Goal: Task Accomplishment & Management: Manage account settings

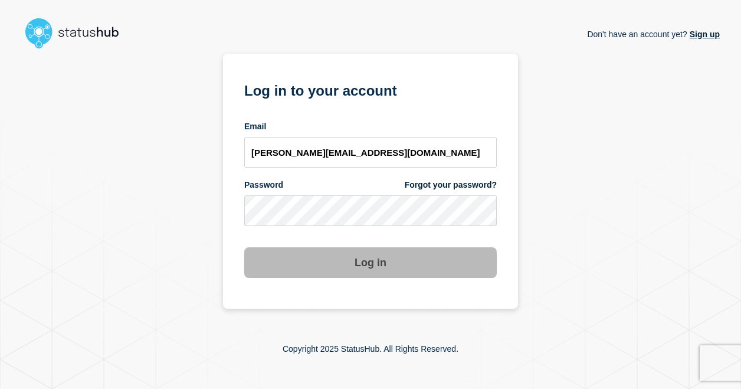
type input "[PERSON_NAME][EMAIL_ADDRESS][DOMAIN_NAME]"
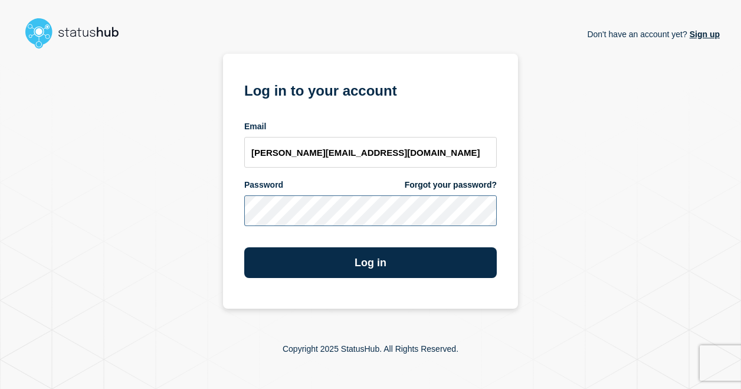
click at [244, 247] on button "Log in" at bounding box center [370, 262] width 253 height 31
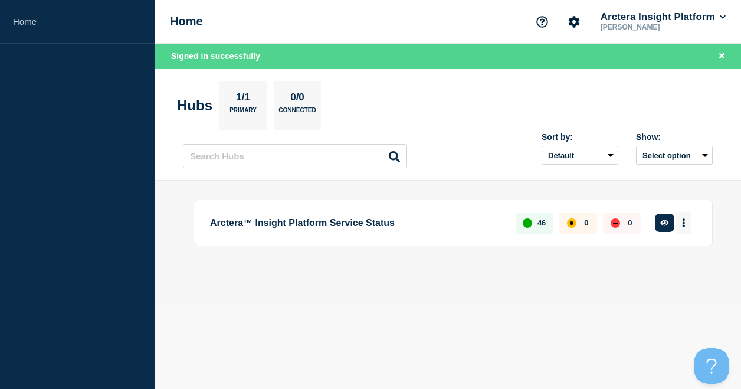
click at [686, 220] on icon "More actions" at bounding box center [684, 222] width 4 height 9
click at [685, 267] on ul "Create incident Create maintenance View Status Page" at bounding box center [679, 274] width 87 height 42
click at [684, 270] on button "Create maintenance" at bounding box center [676, 274] width 80 height 10
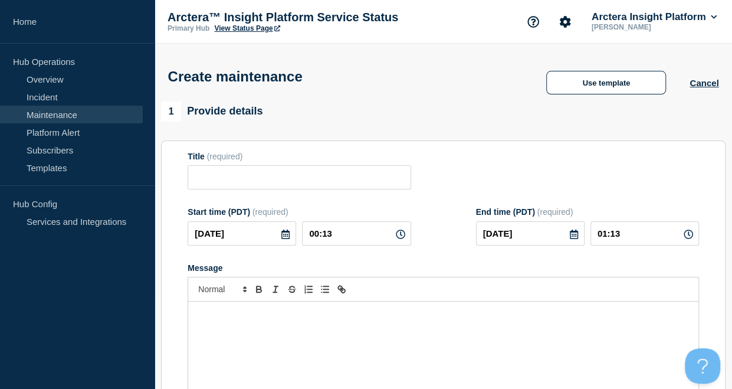
checkbox input "true"
click at [208, 182] on input "Title" at bounding box center [299, 177] width 223 height 24
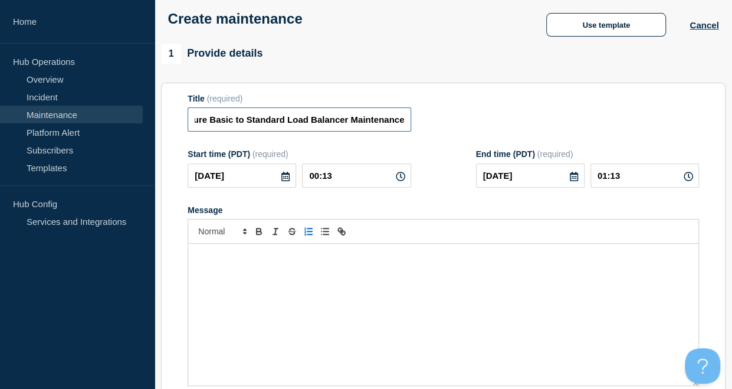
scroll to position [58, 0]
type input "AEN01 - Azure Basic to Standard Load Balancer Maintenance"
click at [288, 179] on icon at bounding box center [285, 175] width 9 height 9
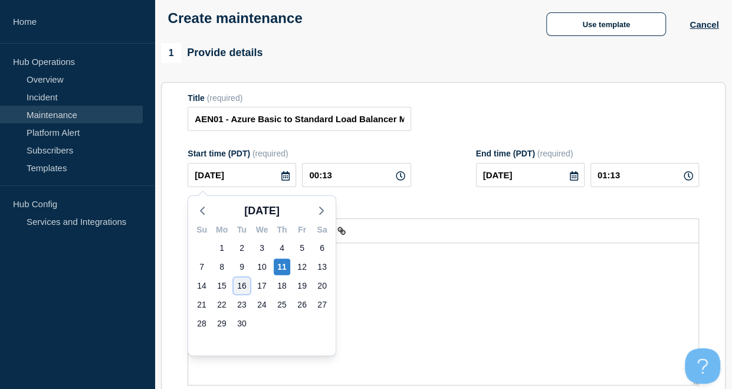
click at [245, 285] on div "16" at bounding box center [242, 285] width 17 height 17
type input "[DATE]"
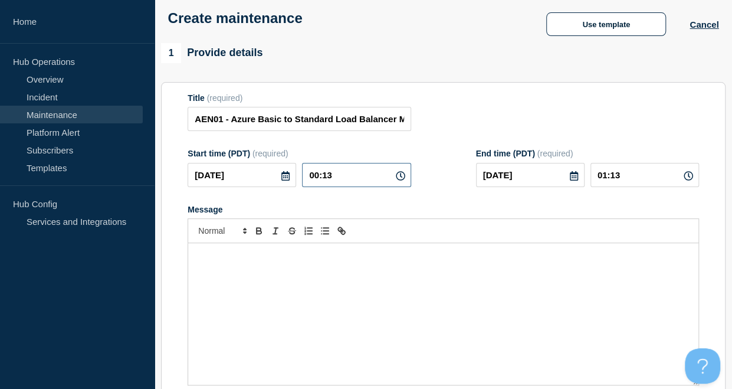
click at [336, 176] on input "00:13" at bounding box center [356, 175] width 109 height 24
type input "10:00"
type input "12:00"
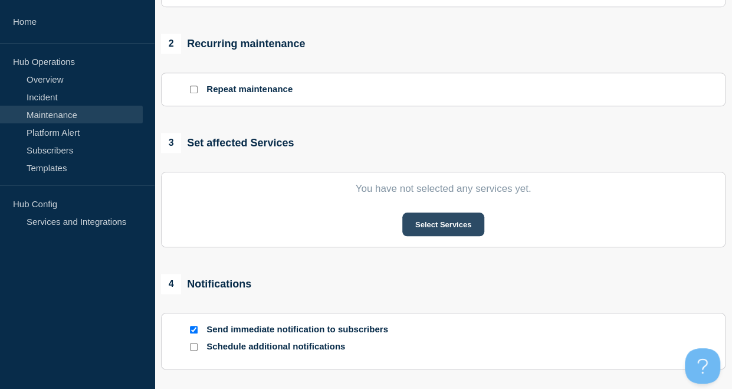
scroll to position [471, 0]
click at [433, 231] on button "Select Services" at bounding box center [443, 224] width 82 height 24
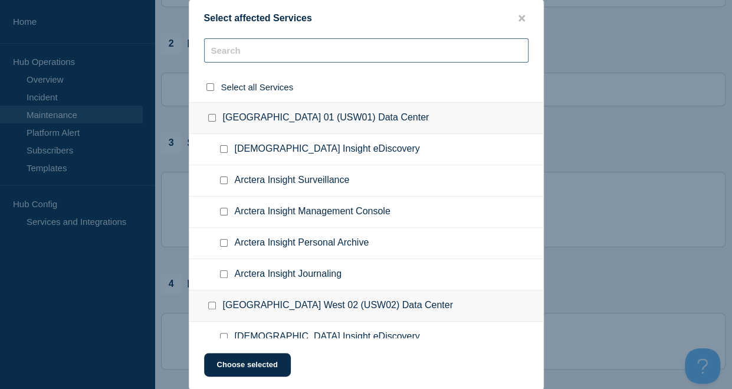
click at [273, 53] on input "text" at bounding box center [366, 50] width 325 height 24
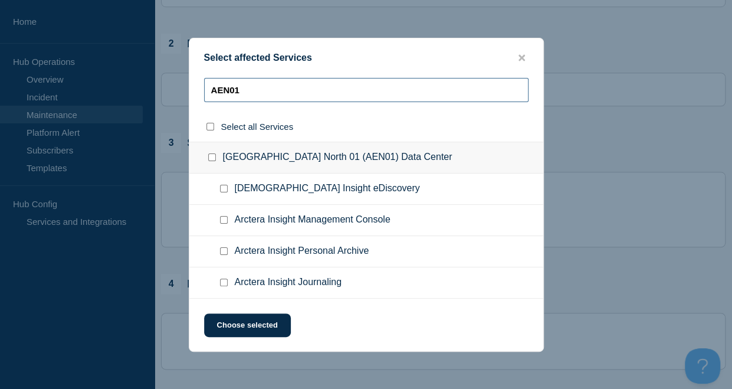
type input "AEN01"
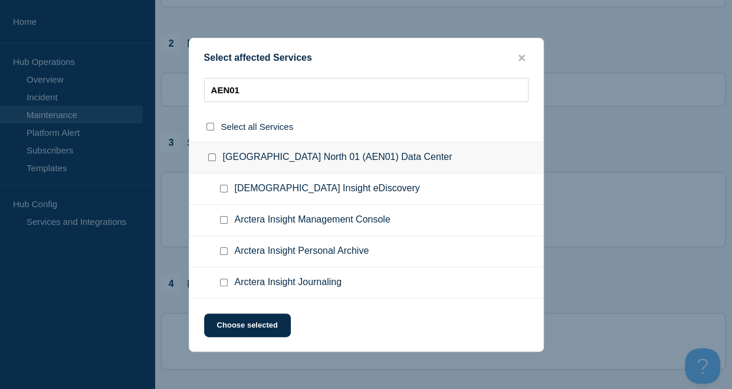
click at [212, 156] on input "United Arab Emirates North 01 (AEN01) Data Center checkbox" at bounding box center [212, 157] width 8 height 8
checkbox input "true"
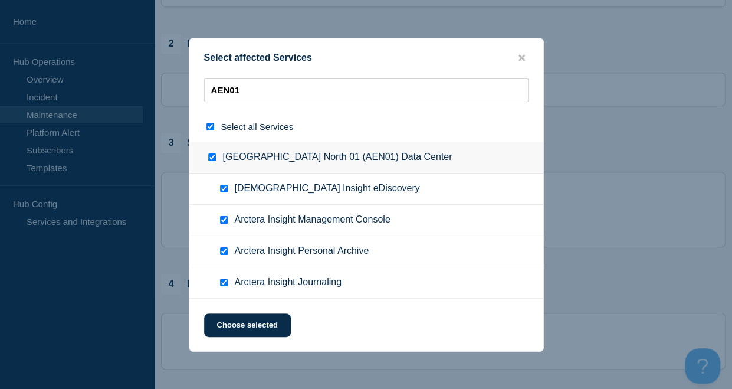
checkbox input "true"
click at [261, 320] on button "Choose selected" at bounding box center [247, 325] width 87 height 24
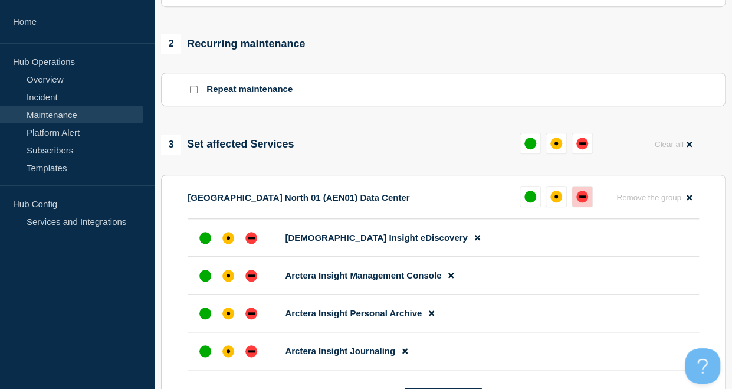
click at [586, 202] on div "down" at bounding box center [583, 197] width 12 height 12
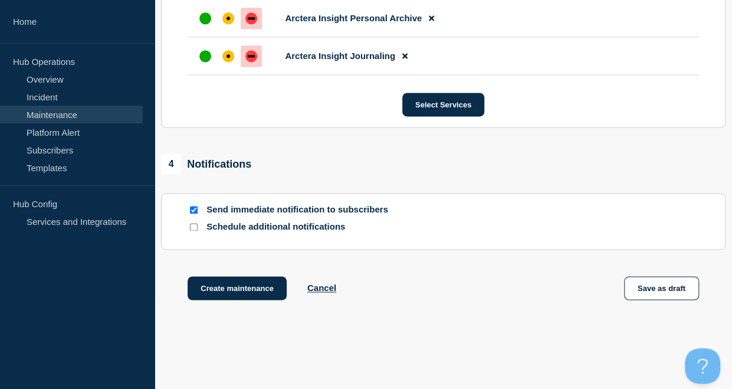
scroll to position [766, 0]
click at [194, 212] on input "Send immediate notification to subscribers" at bounding box center [194, 210] width 8 height 8
checkbox input "false"
click at [249, 287] on button "Create maintenance" at bounding box center [237, 288] width 99 height 24
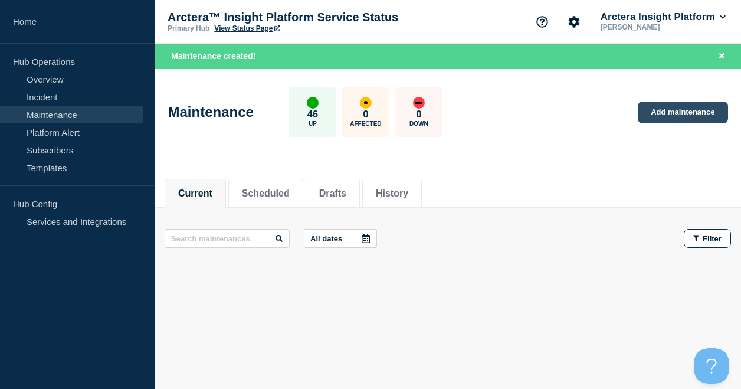
click at [680, 109] on link "Add maintenance" at bounding box center [683, 113] width 90 height 22
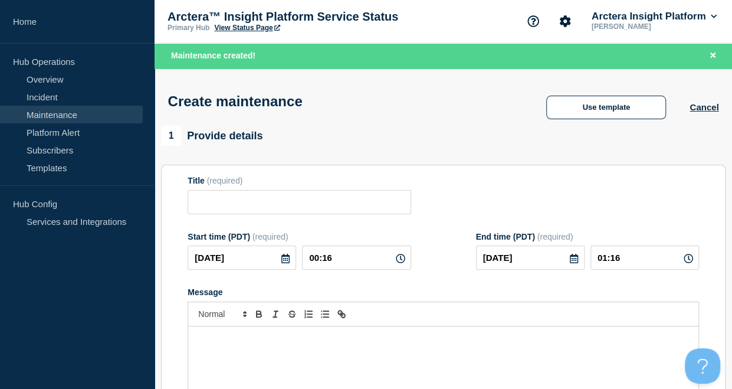
checkbox input "true"
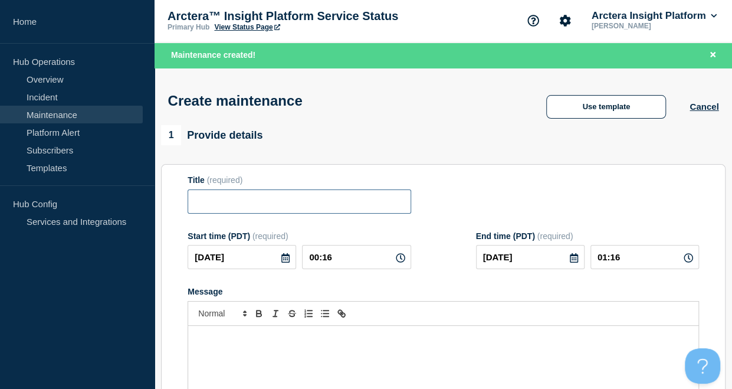
click at [263, 205] on input "Title" at bounding box center [299, 201] width 223 height 24
paste input "AEN01 - Azure Basic to Standard Load Balancer Maintenance"
type input "QAC01 - Azure Basic to Standard Load Balancer Maintenance"
click at [284, 260] on icon at bounding box center [285, 257] width 9 height 9
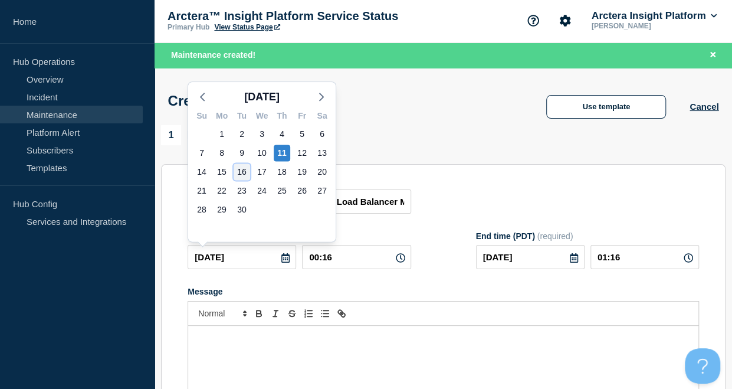
click at [243, 174] on div "16" at bounding box center [242, 171] width 17 height 17
type input "[DATE]"
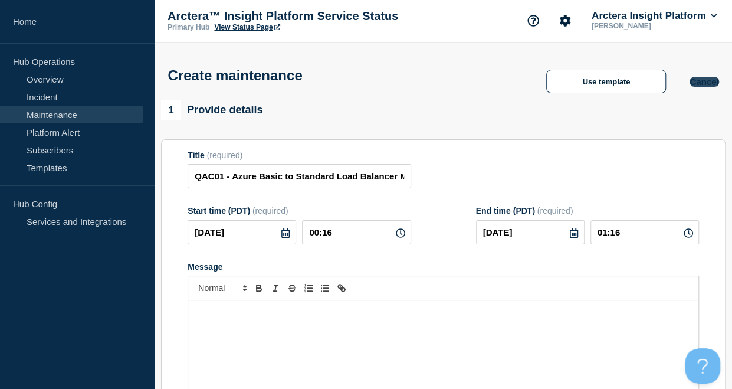
click at [709, 87] on button "Cancel" at bounding box center [704, 82] width 29 height 10
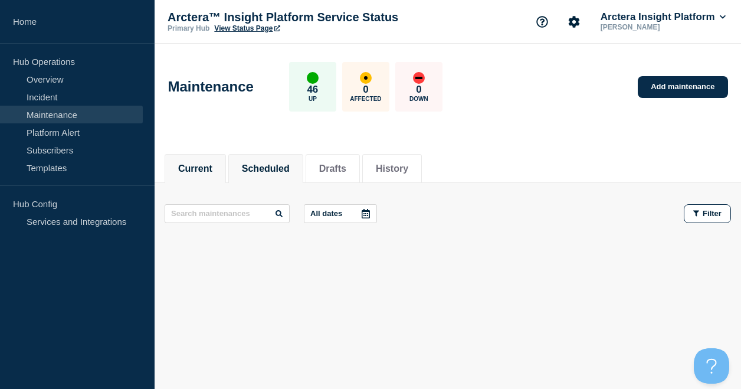
click at [284, 166] on button "Scheduled" at bounding box center [266, 168] width 48 height 11
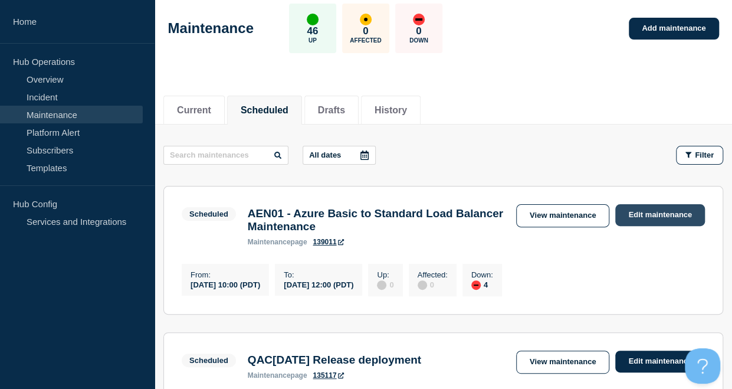
scroll to position [59, 0]
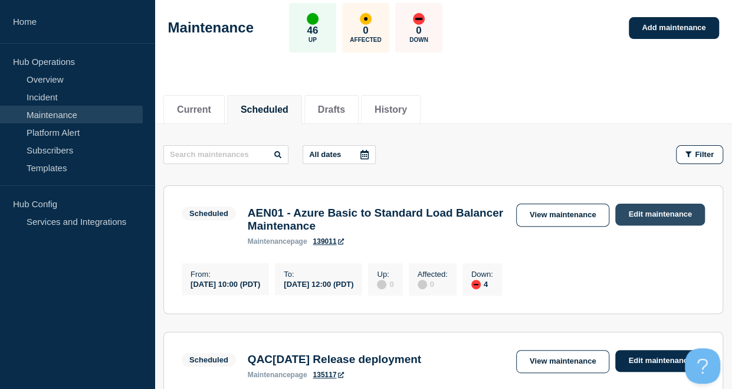
click at [670, 213] on link "Edit maintenance" at bounding box center [661, 215] width 90 height 22
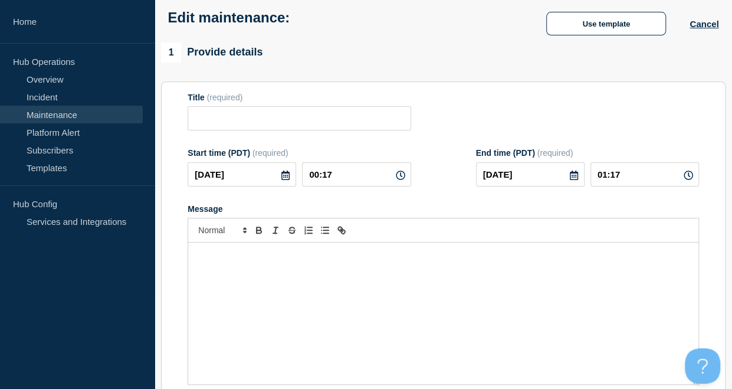
type input "AEN01 - Azure Basic to Standard Load Balancer Maintenance"
type input "[DATE]"
type input "10:00"
type input "[DATE]"
type input "12:00"
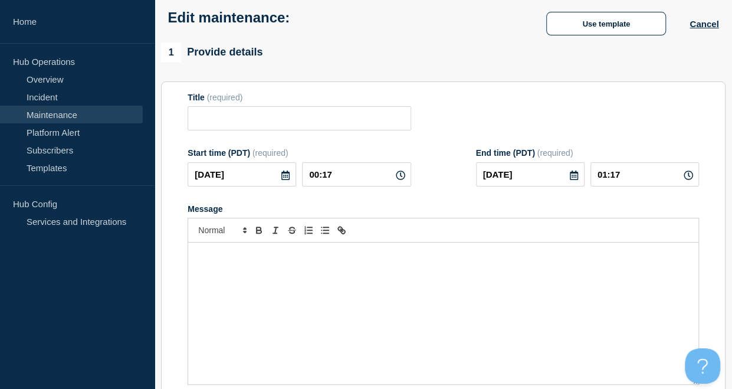
checkbox input "true"
checkbox input "false"
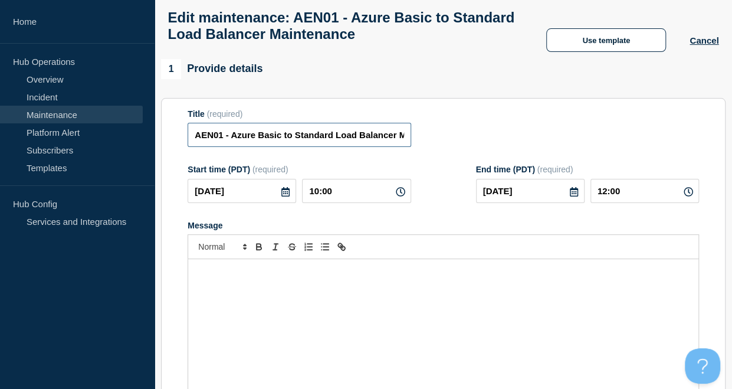
click at [225, 142] on input "AEN01 - Azure Basic to Standard Load Balancer Maintenance" at bounding box center [299, 135] width 223 height 24
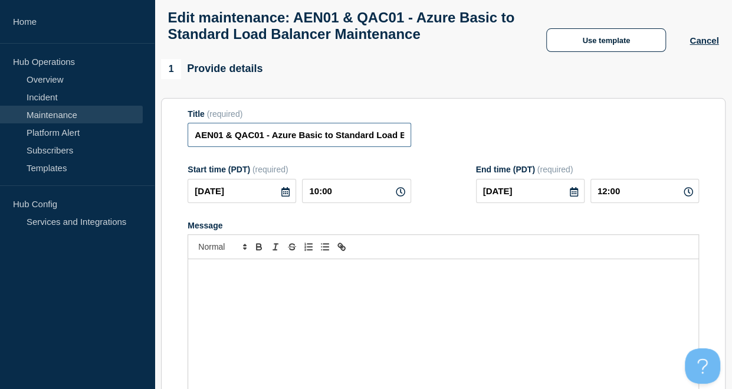
click at [199, 147] on input "AEN01 & QAC01 - Azure Basic to Standard Load Balancer Maintenance" at bounding box center [299, 135] width 223 height 24
type input "AEN01 & QAC01 - Azure Basic to Standard Load Balancer Maintenance"
click at [639, 203] on input "12:00" at bounding box center [645, 191] width 109 height 24
type input "14:00"
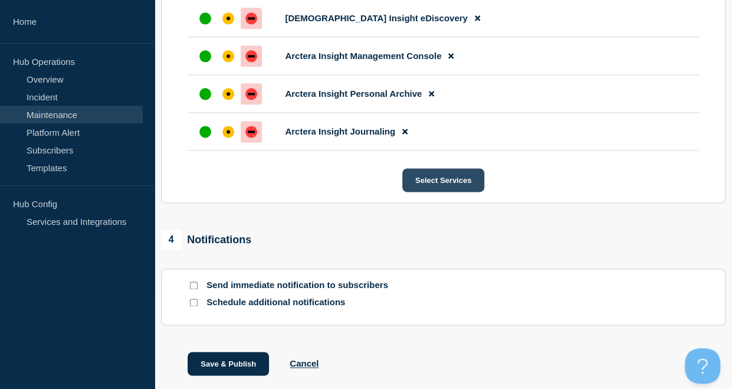
scroll to position [708, 0]
click at [437, 191] on button "Select Services" at bounding box center [443, 180] width 82 height 24
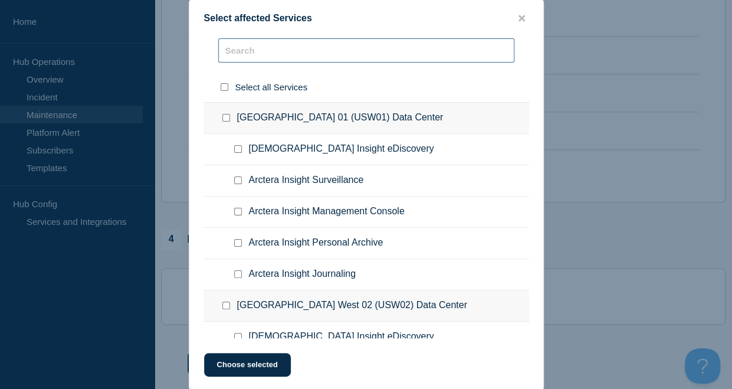
click at [292, 51] on input "text" at bounding box center [366, 50] width 296 height 24
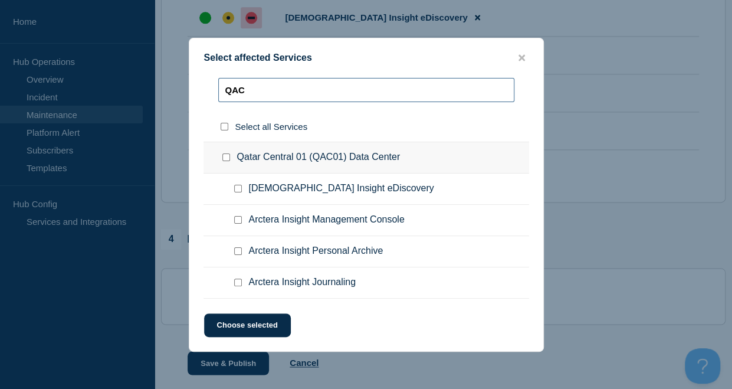
type input "QAC"
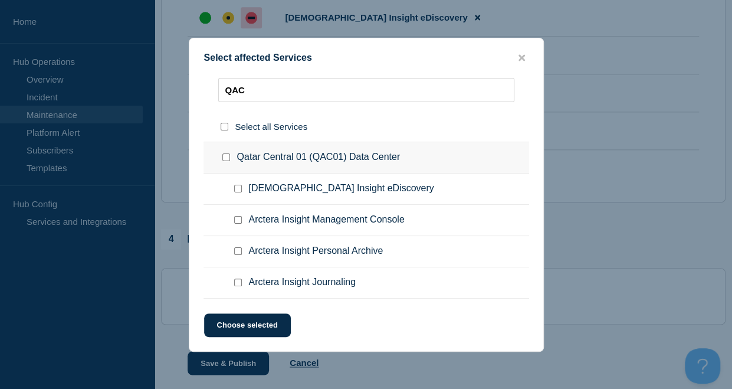
click at [226, 159] on input "Qatar Central 01 (QAC01) Data Center checkbox" at bounding box center [226, 157] width 8 height 8
checkbox input "true"
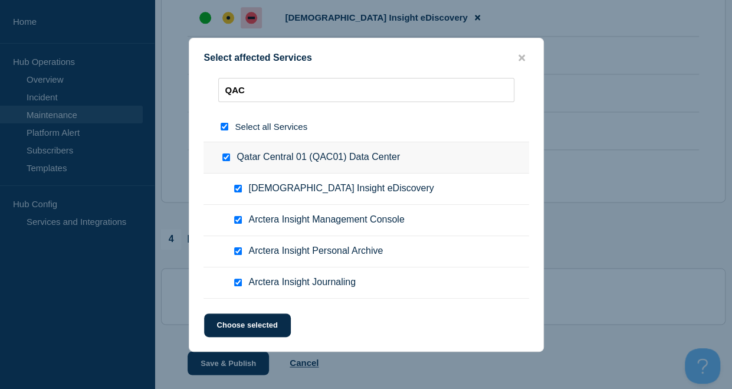
checkbox input "true"
click at [263, 328] on button "Choose selected" at bounding box center [247, 325] width 87 height 24
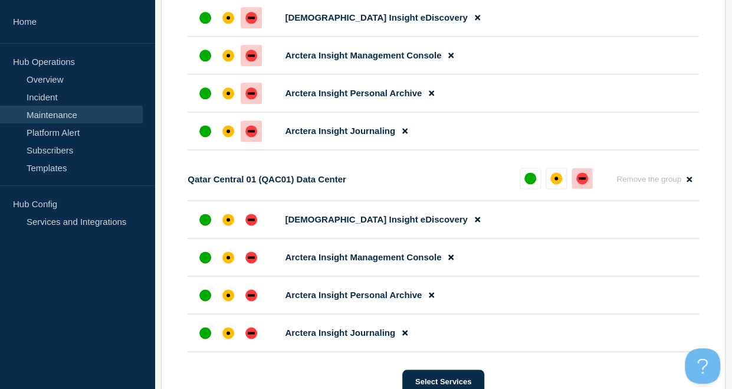
click at [584, 184] on div "down" at bounding box center [583, 178] width 12 height 12
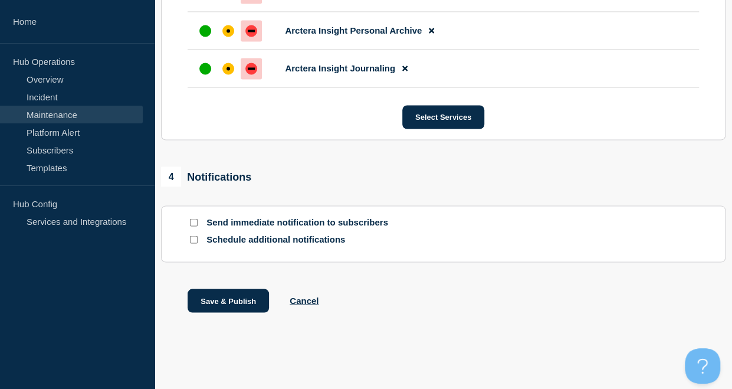
scroll to position [997, 0]
click at [231, 299] on button "Save & Publish" at bounding box center [228, 301] width 81 height 24
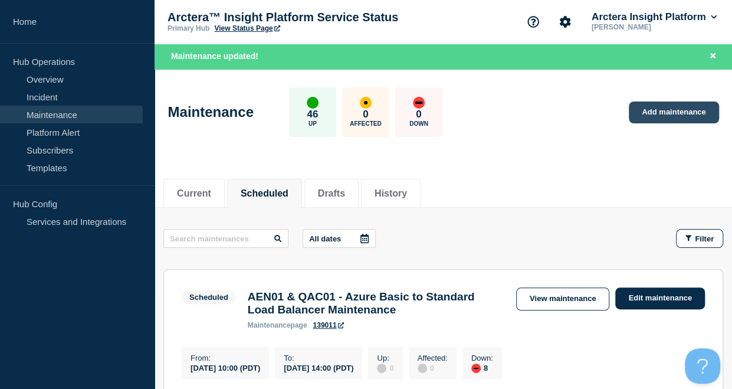
click at [669, 110] on link "Add maintenance" at bounding box center [674, 113] width 90 height 22
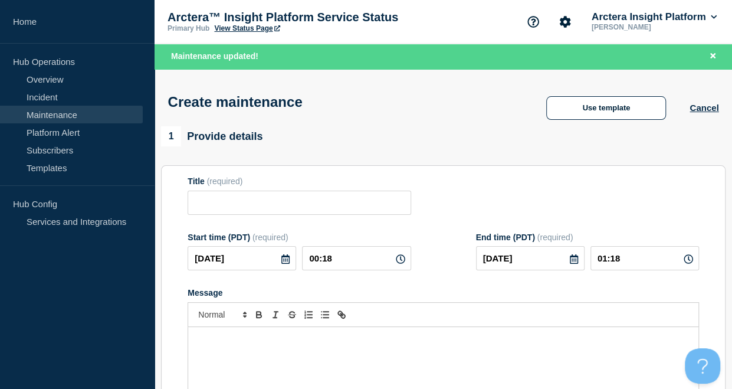
checkbox input "true"
click at [352, 207] on input "Title" at bounding box center [299, 203] width 223 height 24
paste input "AEN01 & QAC01 - Azure Basic to Standard Load Balancer Maintenance"
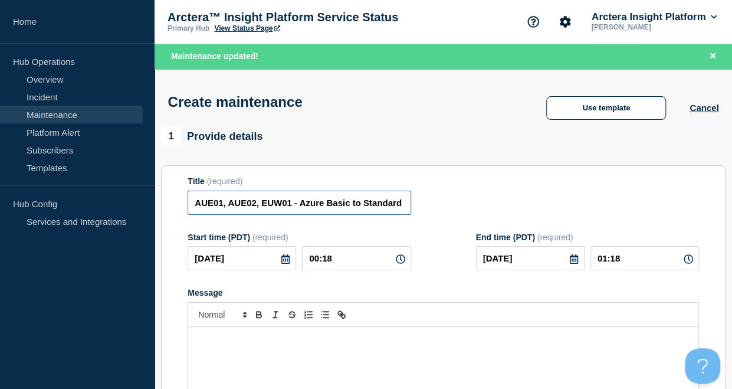
type input "AUE01, AUE02, EUW01 - Azure Basic to Standard Load Balancer Maintenance"
click at [286, 264] on icon at bounding box center [285, 258] width 9 height 9
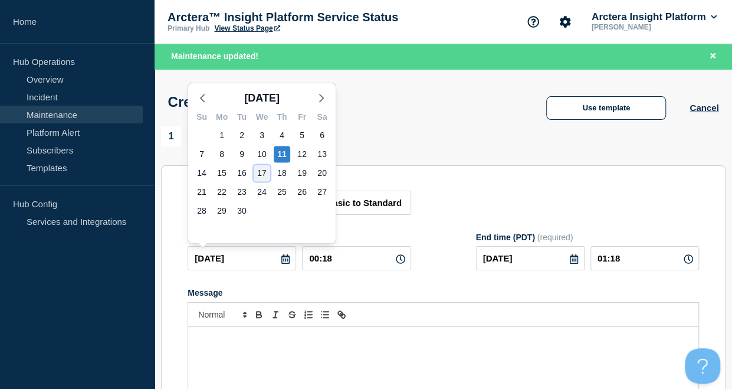
click at [258, 174] on div "17" at bounding box center [262, 173] width 17 height 17
type input "[DATE]"
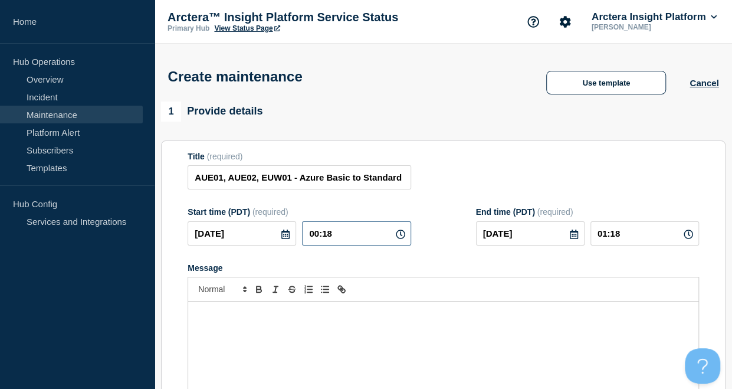
click at [348, 235] on input "00:18" at bounding box center [356, 233] width 109 height 24
type input "10:00"
type input "14:00"
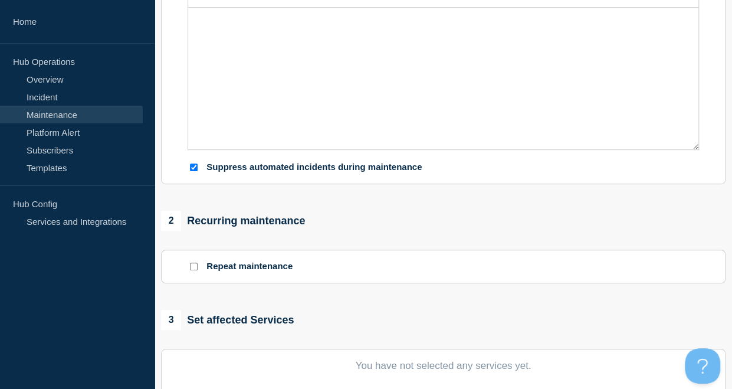
scroll to position [294, 0]
click at [194, 167] on input "Suppress automated incidents during maintenance" at bounding box center [194, 167] width 8 height 8
checkbox input "false"
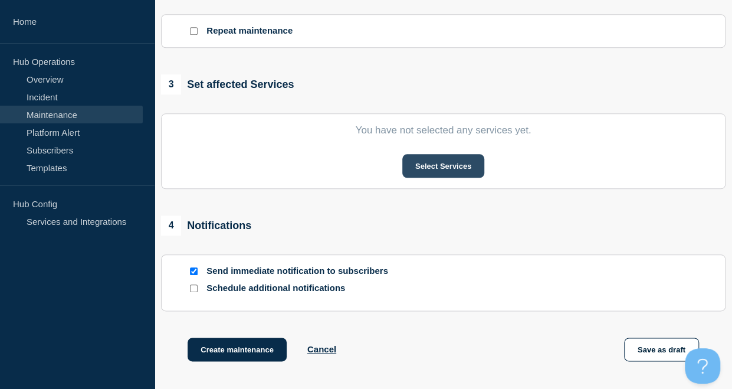
scroll to position [530, 0]
click at [453, 167] on button "Select Services" at bounding box center [443, 165] width 82 height 24
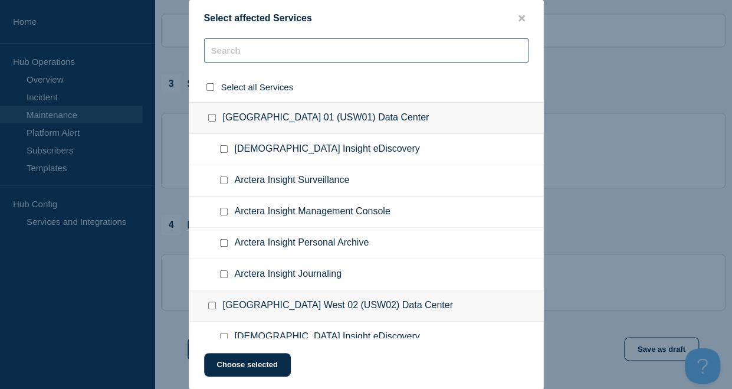
click at [326, 44] on input "text" at bounding box center [366, 50] width 325 height 24
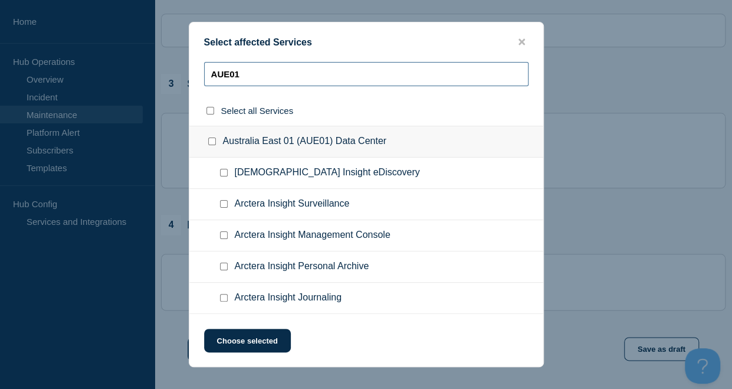
type input "AUE01"
click at [212, 143] on input "Australia East 01 (AUE01) Data Center checkbox" at bounding box center [212, 142] width 8 height 8
checkbox input "true"
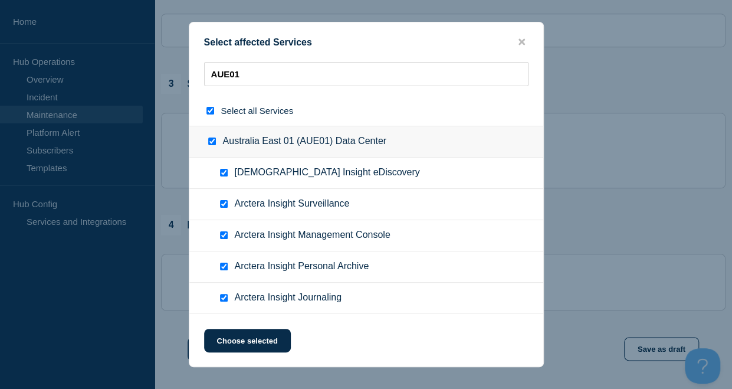
checkbox input "true"
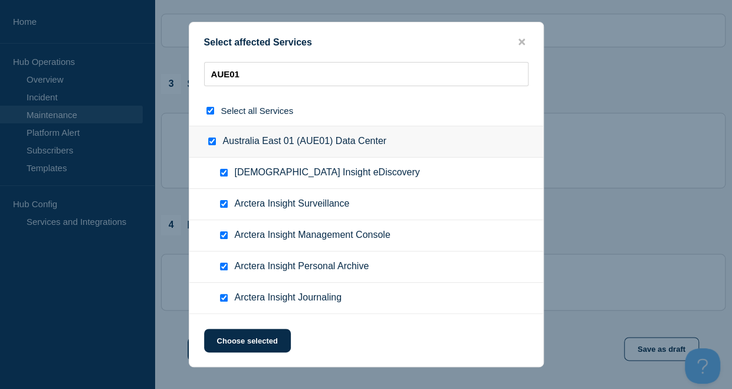
checkbox input "true"
click at [264, 78] on input "AUE01" at bounding box center [366, 74] width 325 height 24
type input "AUE0"
checkbox input "false"
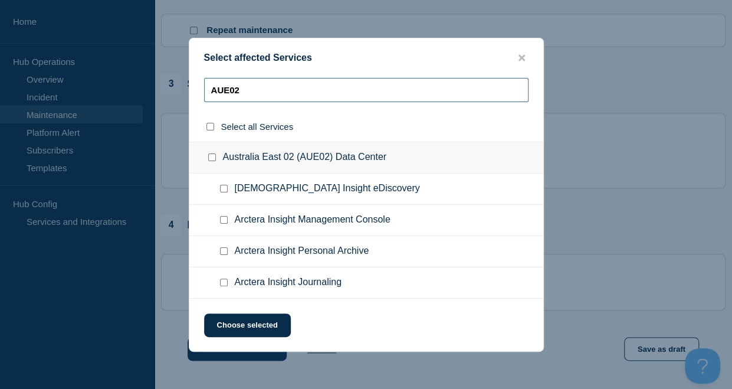
type input "AUE02"
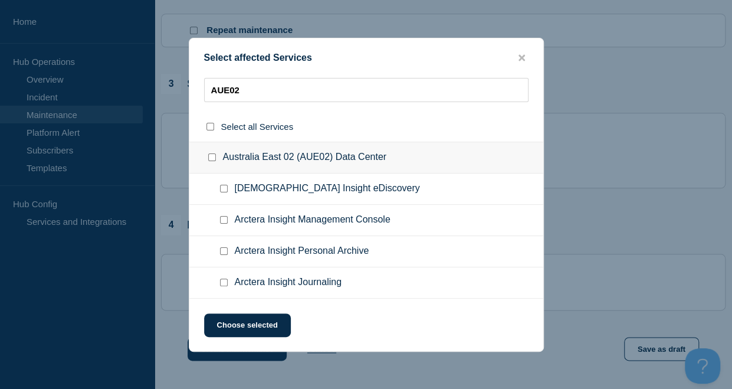
click at [213, 158] on input "Australia East 02 (AUE02) Data Center checkbox" at bounding box center [212, 157] width 8 height 8
checkbox input "true"
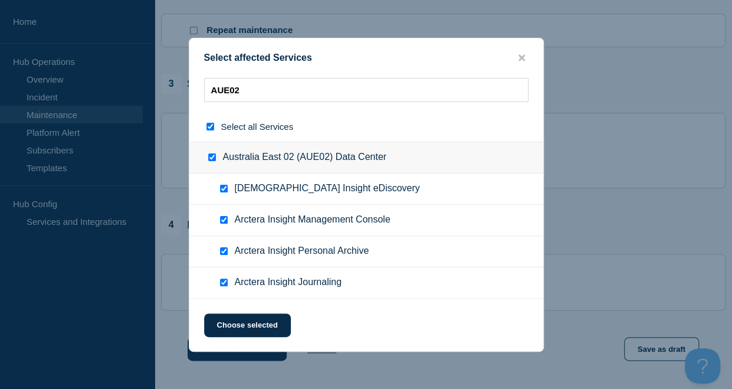
checkbox input "true"
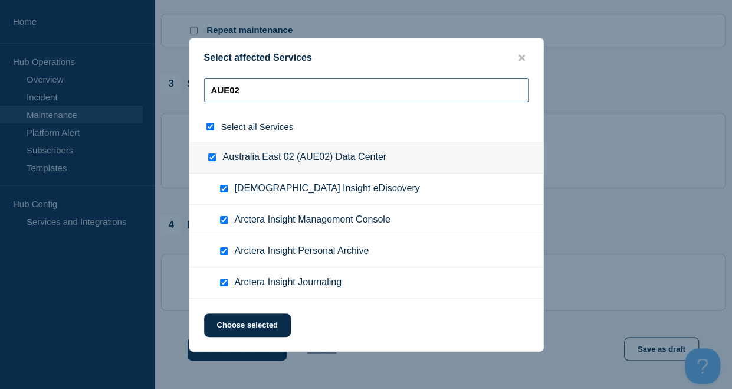
click at [309, 93] on input "AUE02" at bounding box center [366, 90] width 325 height 24
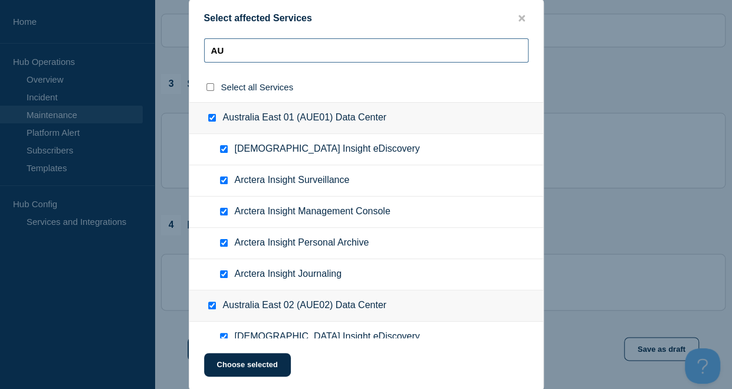
type input "A"
checkbox input "false"
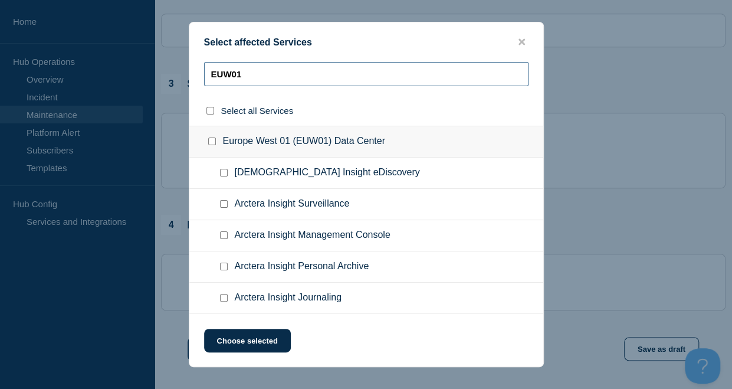
type input "EUW01"
click at [211, 142] on input "Europe West 01 (EUW01) Data Center checkbox" at bounding box center [212, 142] width 8 height 8
checkbox input "true"
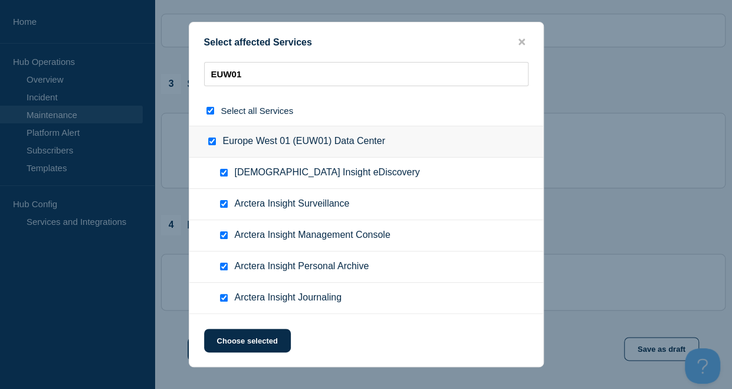
checkbox input "true"
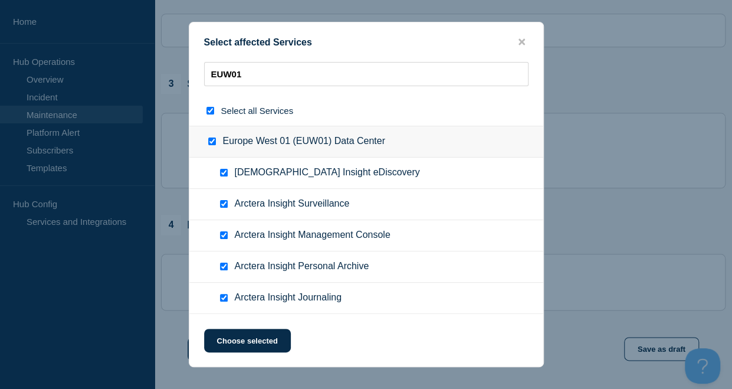
checkbox input "true"
click at [248, 339] on button "Choose selected" at bounding box center [247, 341] width 87 height 24
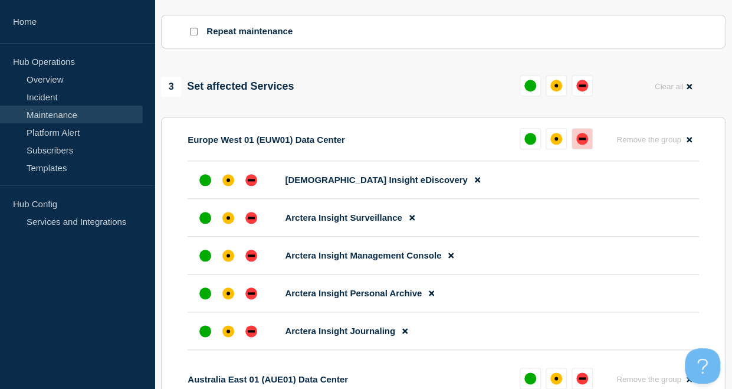
scroll to position [529, 0]
click at [584, 139] on div "down" at bounding box center [582, 138] width 7 height 2
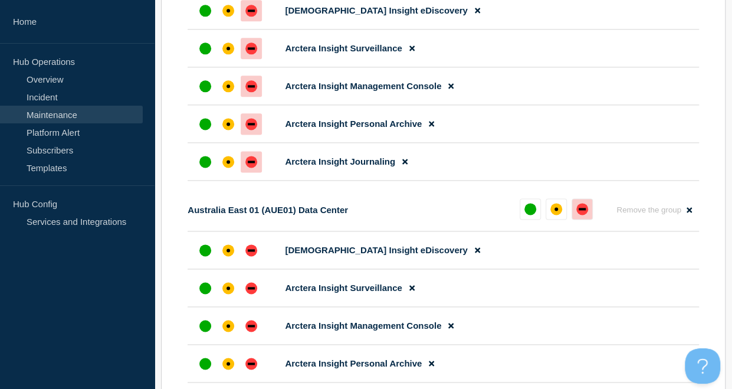
click at [583, 215] on div "down" at bounding box center [583, 209] width 12 height 12
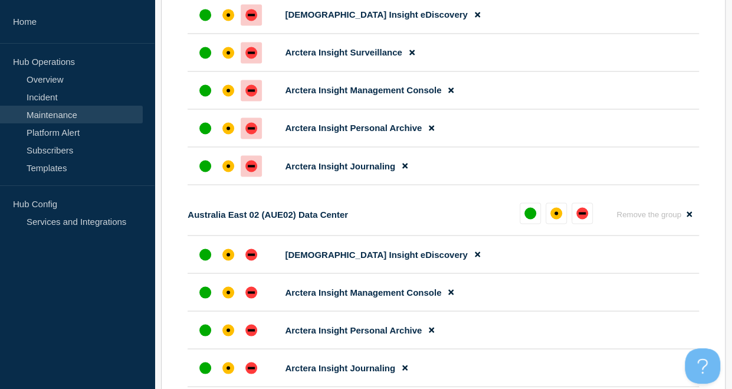
click at [583, 214] on div "down" at bounding box center [582, 213] width 7 height 2
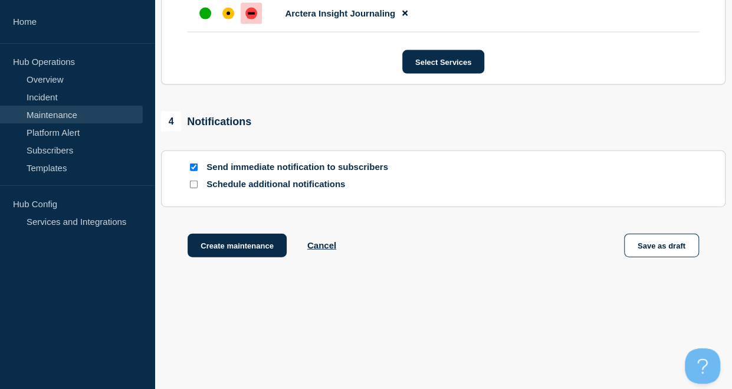
scroll to position [1288, 0]
click at [194, 171] on input "Send immediate notification to subscribers" at bounding box center [194, 167] width 8 height 8
checkbox input "false"
click at [226, 247] on button "Create maintenance" at bounding box center [237, 246] width 99 height 24
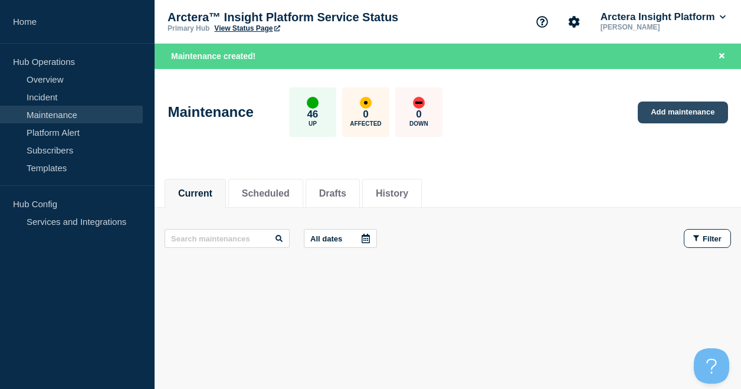
click at [676, 111] on link "Add maintenance" at bounding box center [683, 113] width 90 height 22
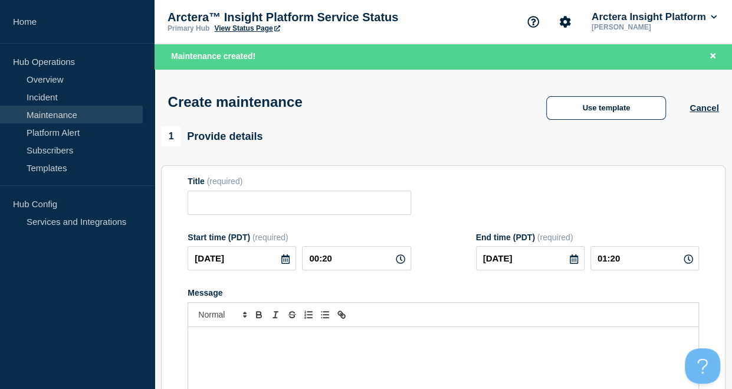
checkbox input "true"
click at [282, 204] on input "Title" at bounding box center [299, 203] width 223 height 24
paste input "AEN01 & QAC01 - Azure Basic to Standard Load Balancer Maintenance"
type input "UKS01 - Azure Basic to Standard Load Balancer Maintenance"
click at [282, 264] on icon at bounding box center [285, 258] width 9 height 9
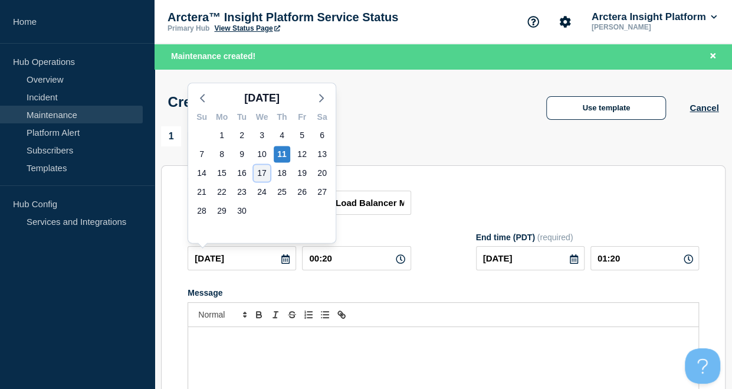
click at [260, 169] on div "17" at bounding box center [262, 173] width 17 height 17
type input "[DATE]"
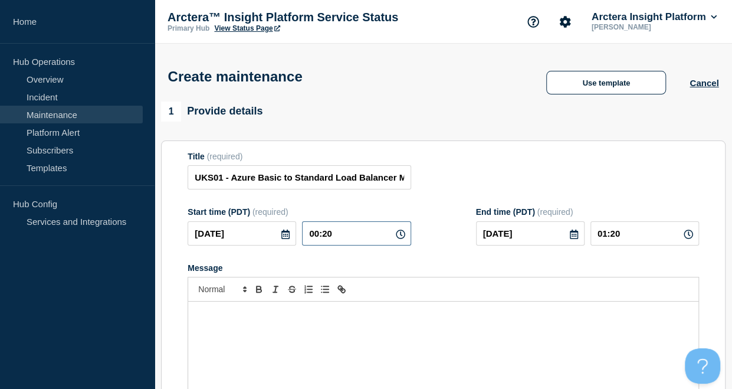
click at [349, 235] on input "00:20" at bounding box center [356, 233] width 109 height 24
type input "12:00"
type input "16:00"
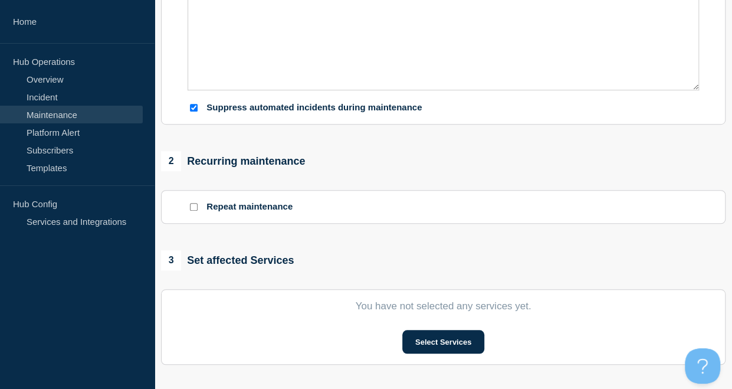
scroll to position [354, 0]
click at [197, 110] on input "Suppress automated incidents during maintenance" at bounding box center [194, 107] width 8 height 8
checkbox input "false"
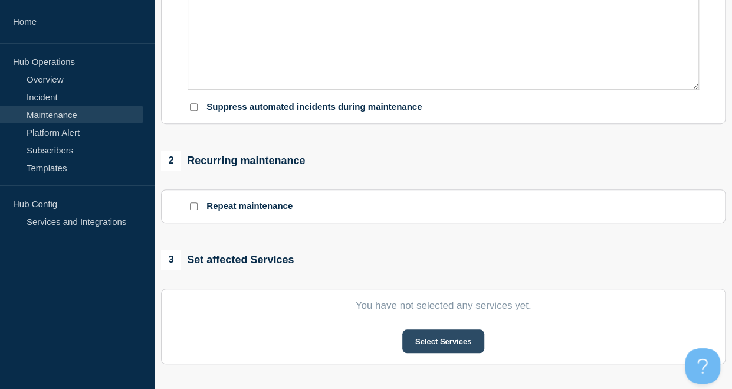
click at [448, 345] on button "Select Services" at bounding box center [443, 341] width 82 height 24
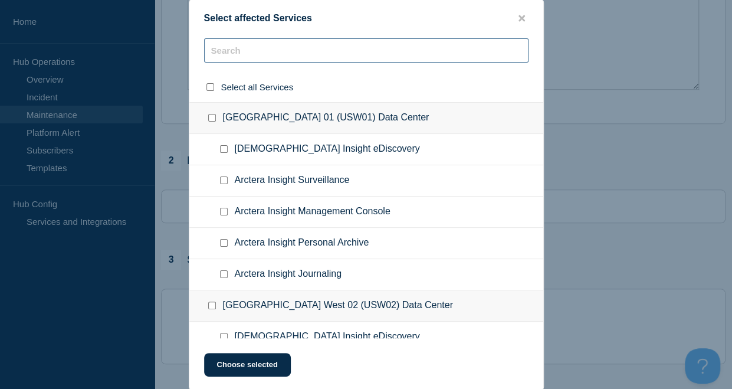
click at [302, 53] on input "text" at bounding box center [366, 50] width 325 height 24
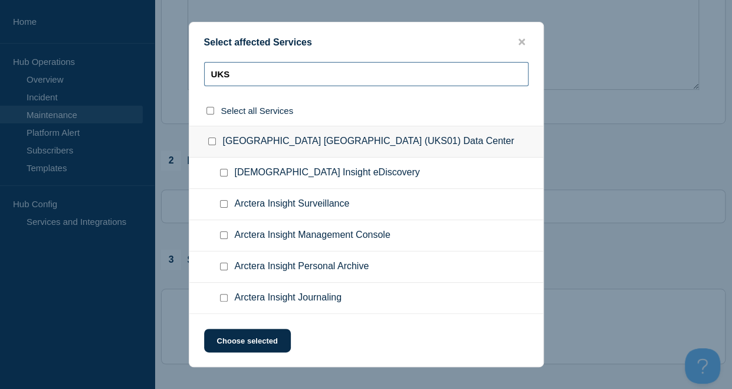
type input "UKS"
click at [212, 142] on input "United Kingdom South 01 (UKS01) Data Center checkbox" at bounding box center [212, 142] width 8 height 8
checkbox input "true"
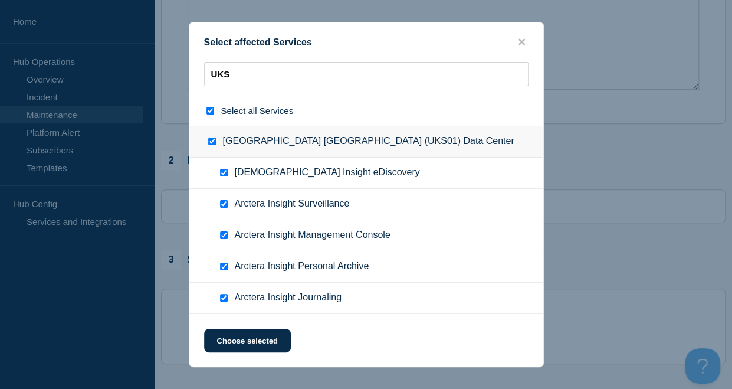
checkbox input "true"
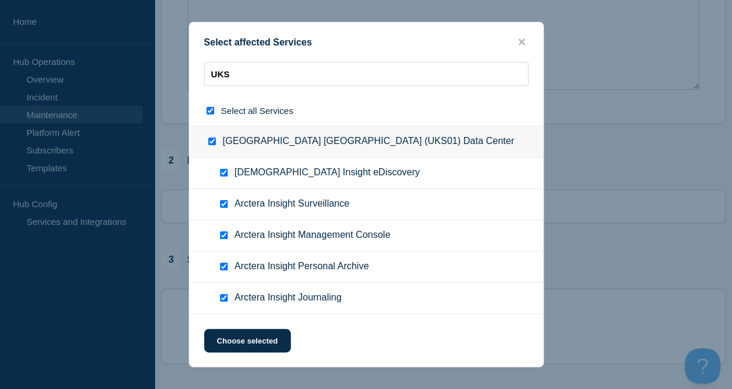
checkbox input "true"
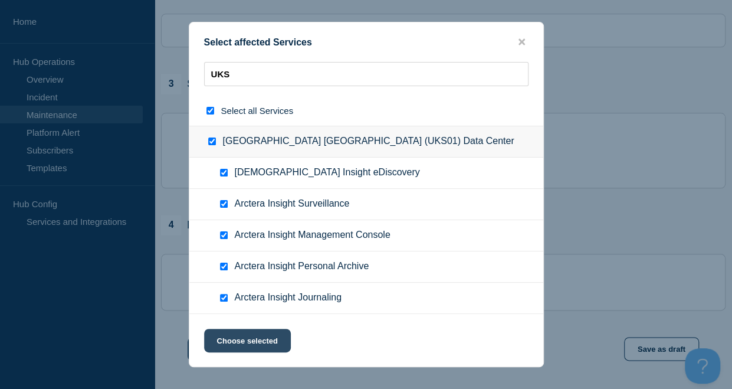
click at [245, 341] on button "Choose selected" at bounding box center [247, 341] width 87 height 24
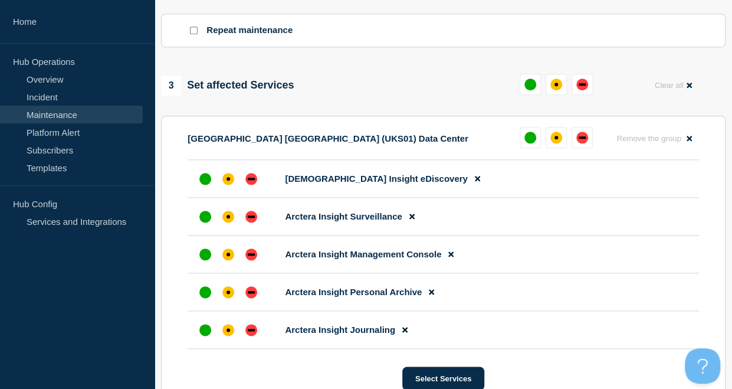
scroll to position [531, 0]
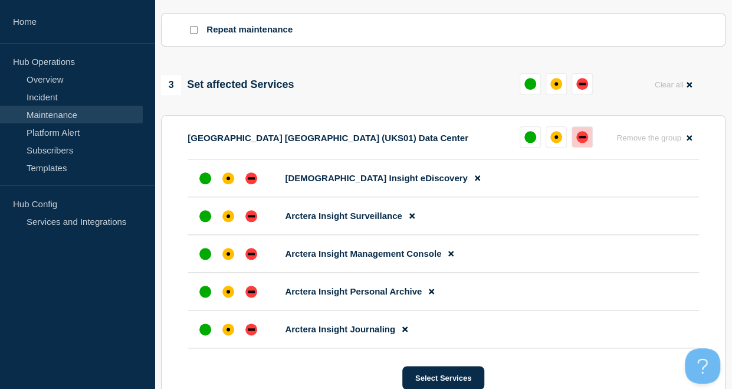
click at [577, 136] on div "down" at bounding box center [583, 137] width 12 height 12
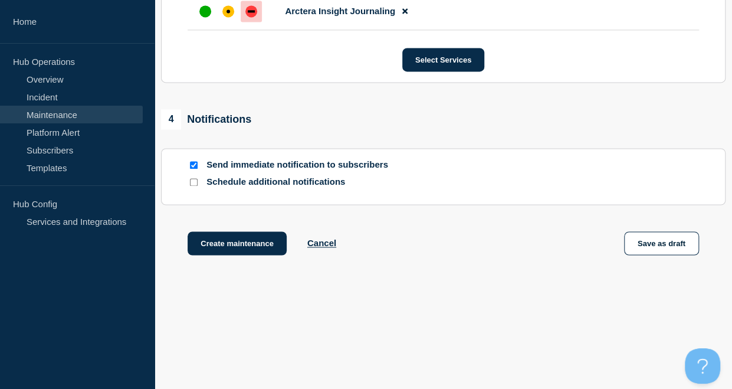
scroll to position [852, 0]
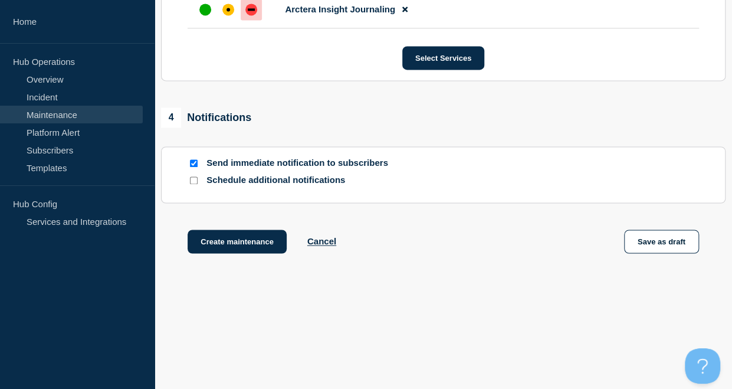
click at [193, 163] on input "Send immediate notification to subscribers" at bounding box center [194, 163] width 8 height 8
checkbox input "false"
click at [243, 238] on button "Create maintenance" at bounding box center [237, 242] width 99 height 24
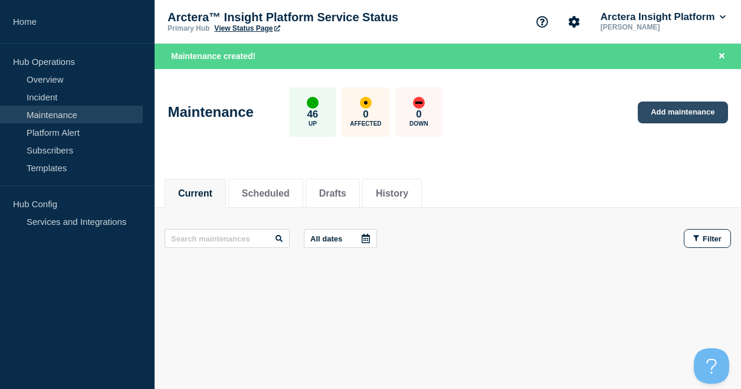
click at [663, 113] on link "Add maintenance" at bounding box center [683, 113] width 90 height 22
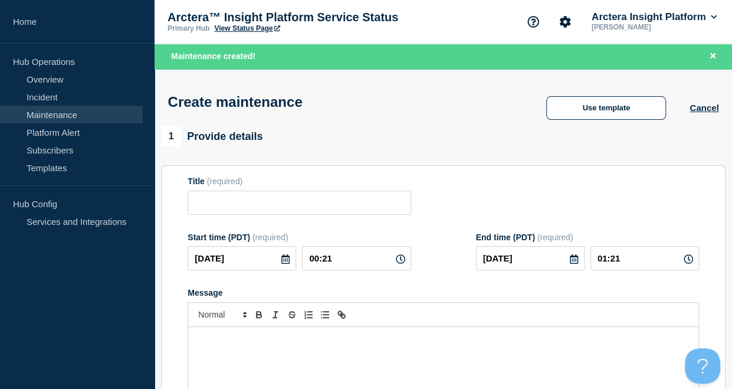
checkbox input "true"
click at [291, 206] on input "Title" at bounding box center [299, 203] width 223 height 24
paste input "AEN01 & QAC01 - Azure Basic to Standard Load Balancer Maintenance"
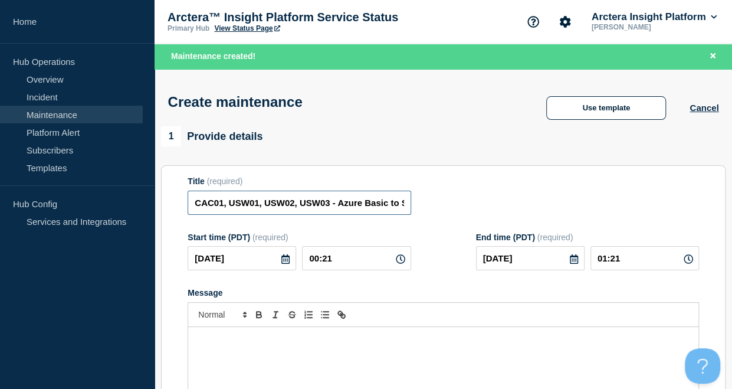
type input "CAC01, USW01, USW02, USW03 - Azure Basic to Standard Load Balancer Maintenance"
click at [283, 264] on icon at bounding box center [285, 258] width 9 height 9
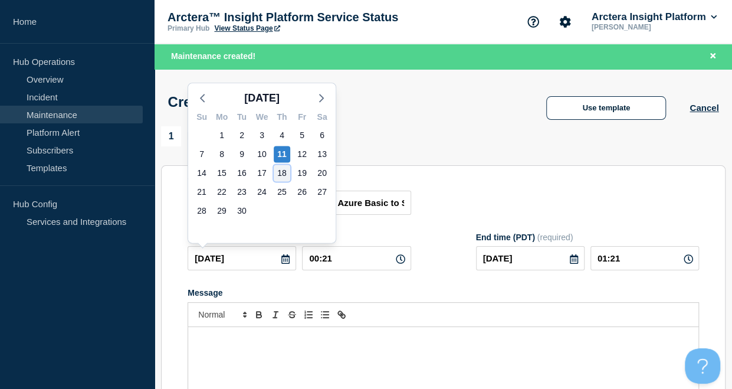
click at [279, 173] on div "18" at bounding box center [282, 173] width 17 height 17
type input "[DATE]"
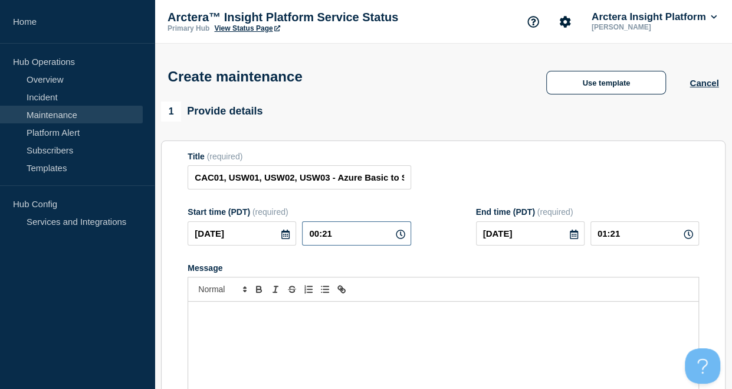
click at [351, 235] on input "00:21" at bounding box center [356, 233] width 109 height 24
type input "19:00"
type input "23:00"
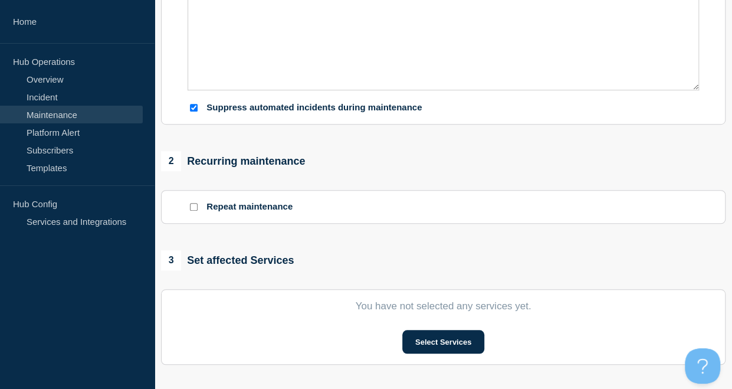
scroll to position [354, 0]
click at [195, 105] on input "Suppress automated incidents during maintenance" at bounding box center [194, 107] width 8 height 8
checkbox input "false"
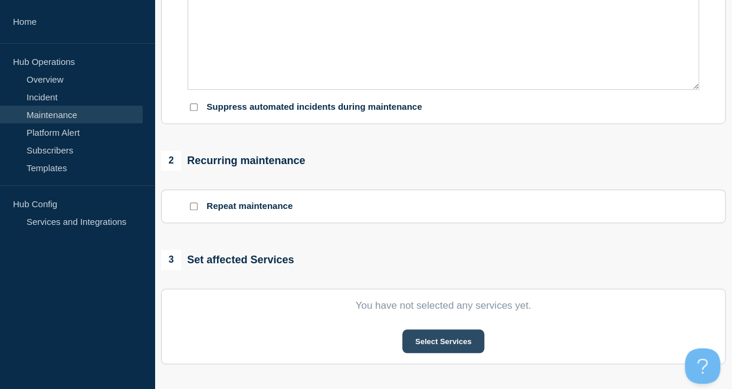
click at [445, 341] on button "Select Services" at bounding box center [443, 341] width 82 height 24
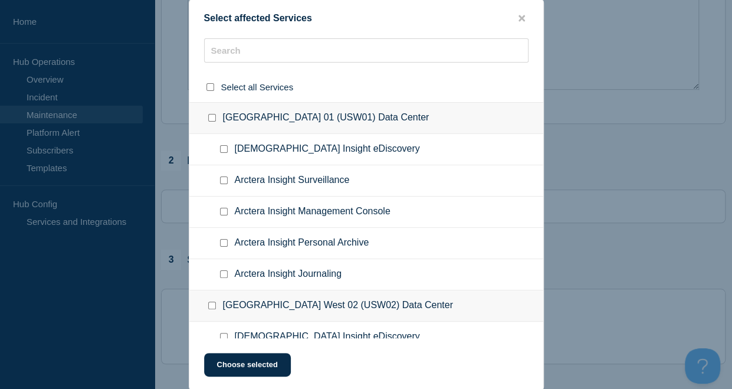
click at [211, 119] on input "United States West 01 (USW01) Data Center checkbox" at bounding box center [212, 118] width 8 height 8
checkbox input "true"
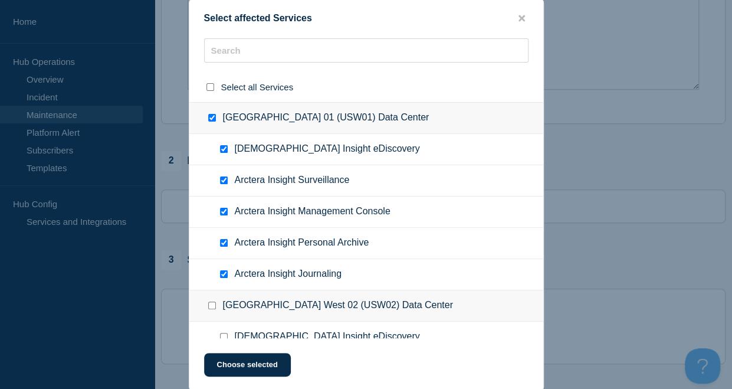
checkbox input "true"
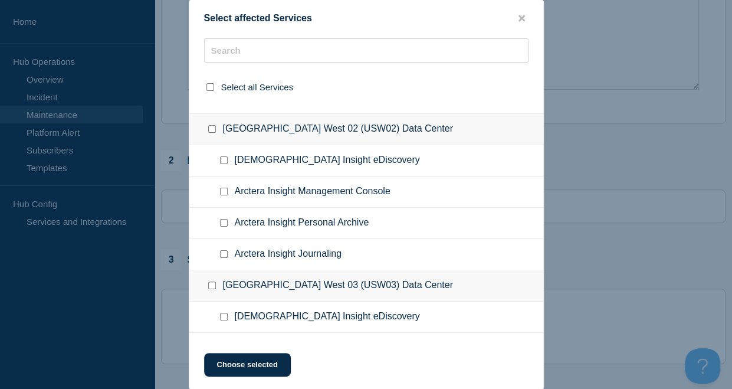
scroll to position [177, 0]
click at [209, 129] on input "United States West 02 (USW02) Data Center checkbox" at bounding box center [212, 129] width 8 height 8
checkbox input "true"
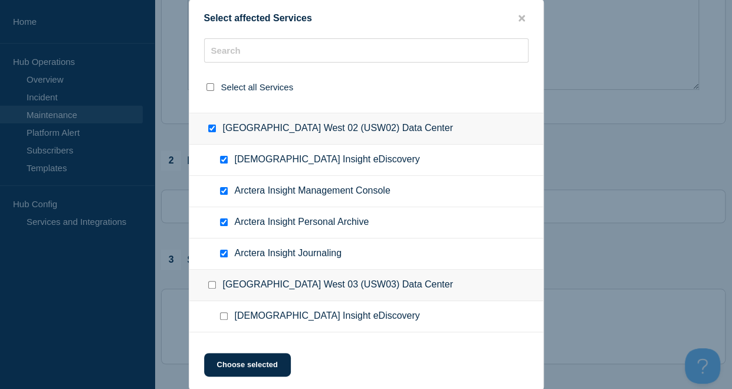
checkbox input "true"
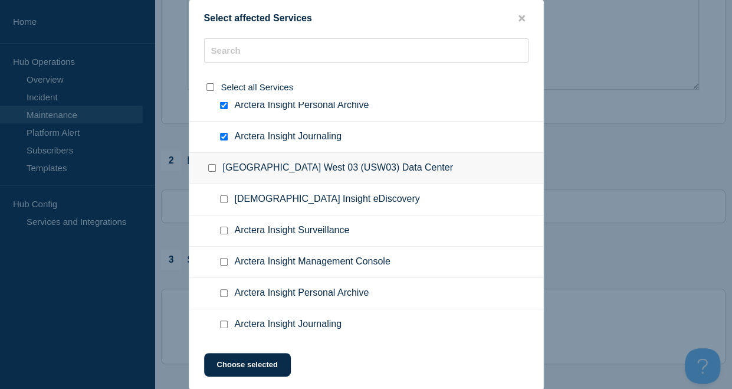
click at [211, 169] on input "United States West 03 (USW03) Data Center checkbox" at bounding box center [212, 168] width 8 height 8
checkbox input "true"
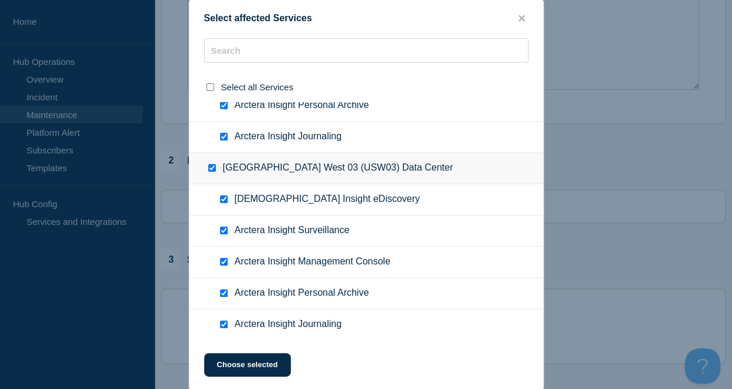
checkbox input "true"
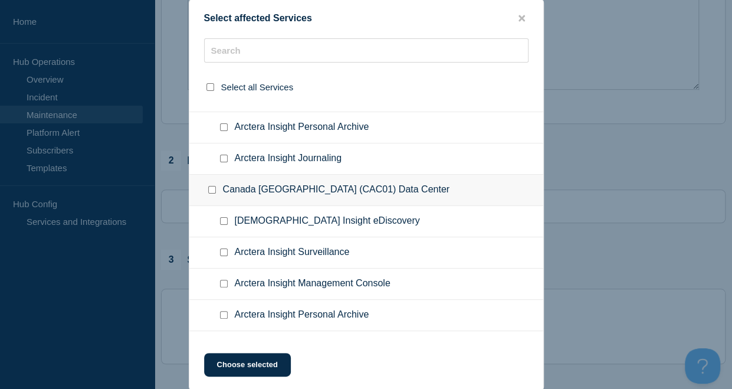
click at [211, 186] on input "Canada Central 01 (CAC01) Data Center checkbox" at bounding box center [212, 190] width 8 height 8
checkbox input "true"
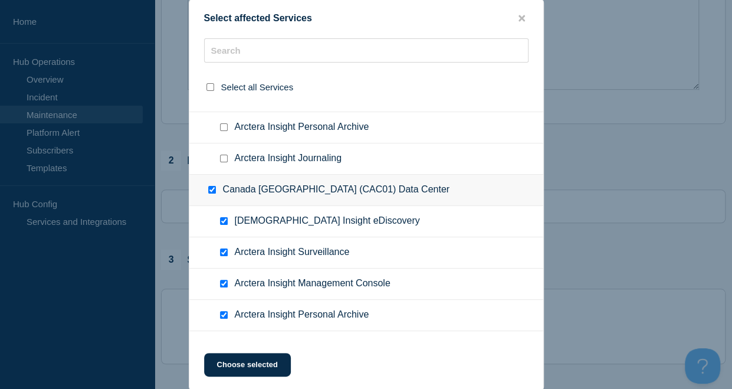
checkbox input "true"
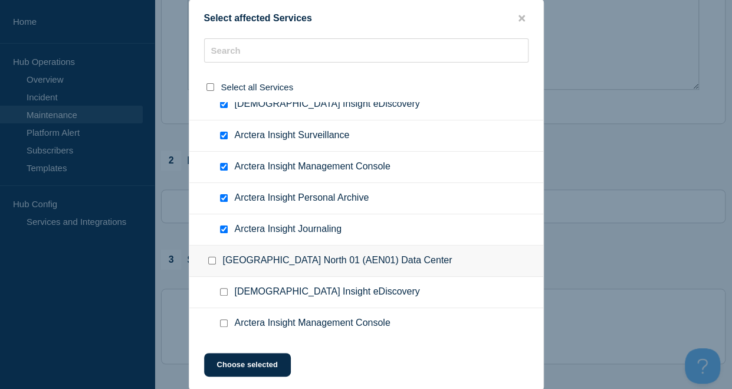
scroll to position [1297, 0]
click at [245, 362] on button "Choose selected" at bounding box center [247, 365] width 87 height 24
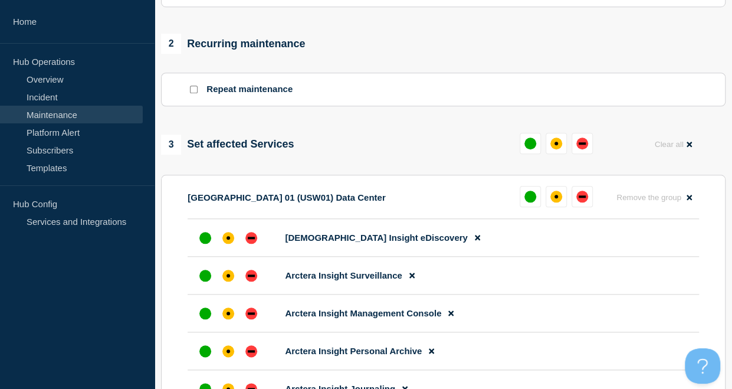
scroll to position [472, 0]
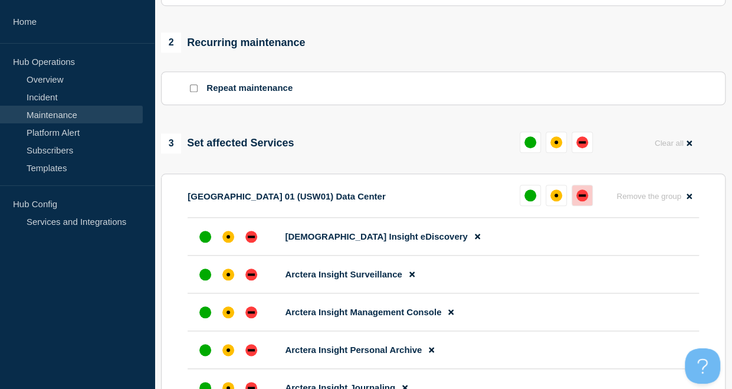
click at [586, 198] on div "down" at bounding box center [583, 195] width 12 height 12
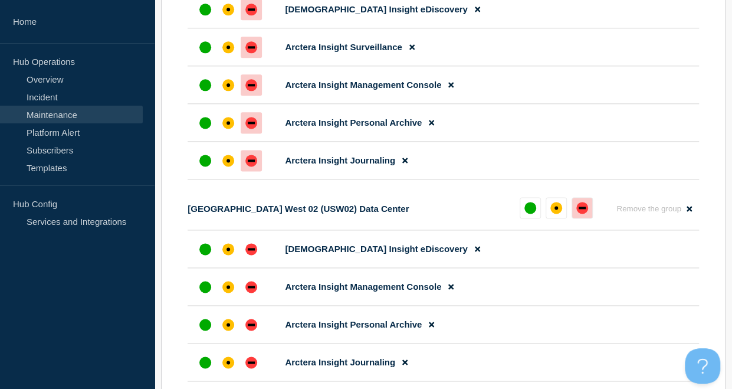
click at [584, 206] on div "down" at bounding box center [583, 208] width 12 height 12
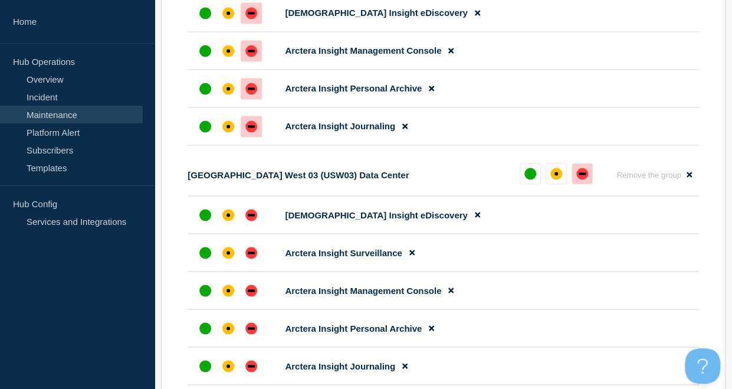
click at [588, 180] on button at bounding box center [582, 173] width 21 height 21
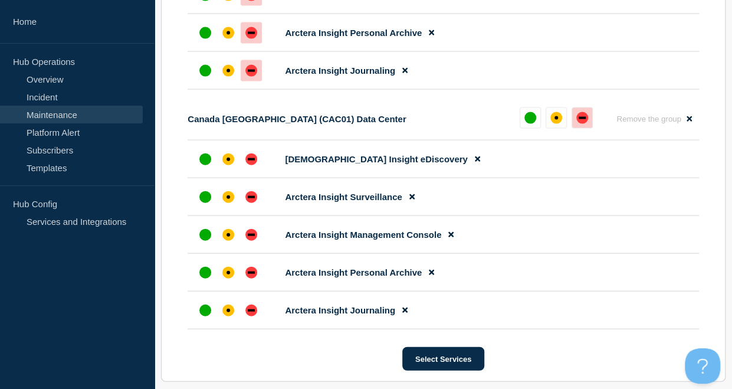
click at [587, 123] on div "down" at bounding box center [583, 118] width 12 height 12
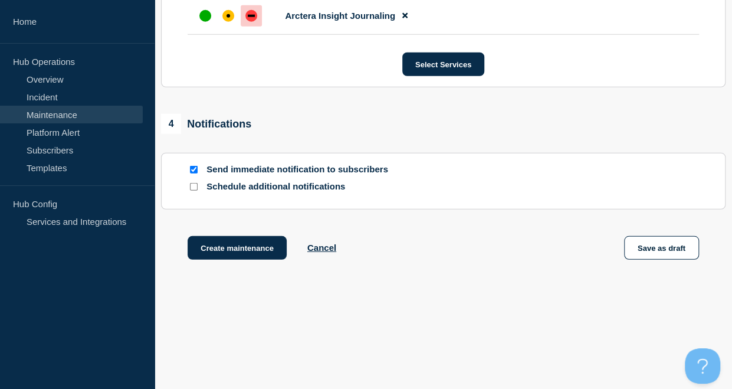
scroll to position [1525, 0]
click at [192, 168] on input "Send immediate notification to subscribers" at bounding box center [194, 170] width 8 height 8
checkbox input "false"
click at [242, 250] on button "Create maintenance" at bounding box center [237, 248] width 99 height 24
